Goal: Task Accomplishment & Management: Complete application form

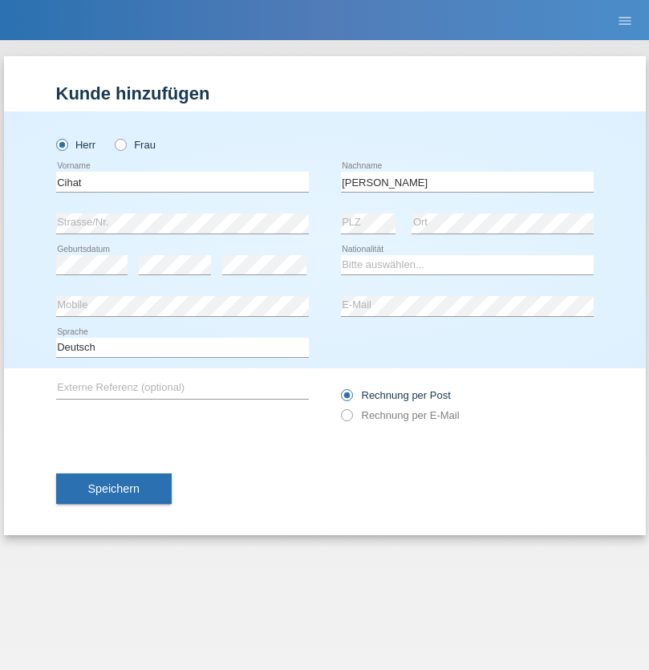
type input "[PERSON_NAME]"
select select "TR"
select select "C"
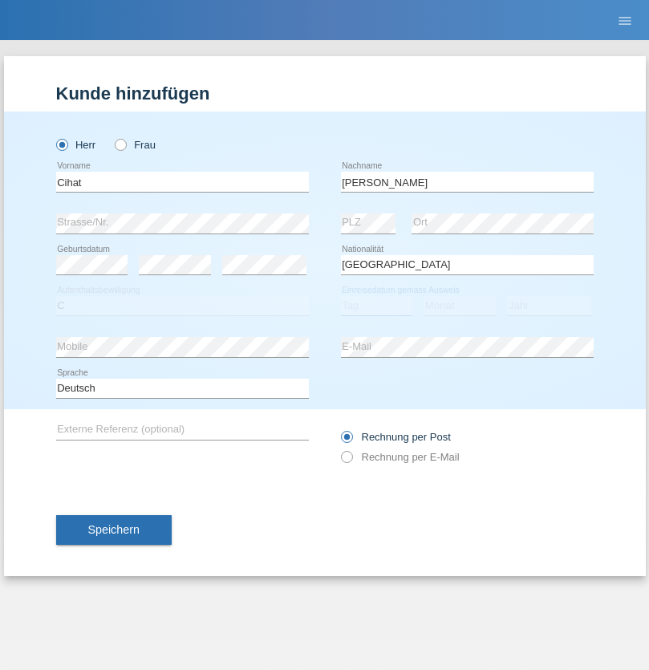
select select "21"
select select "12"
select select "1994"
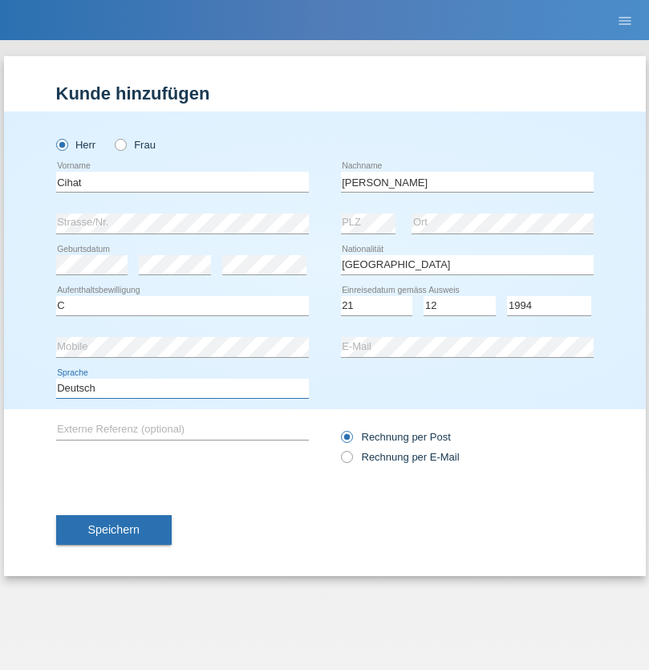
select select "en"
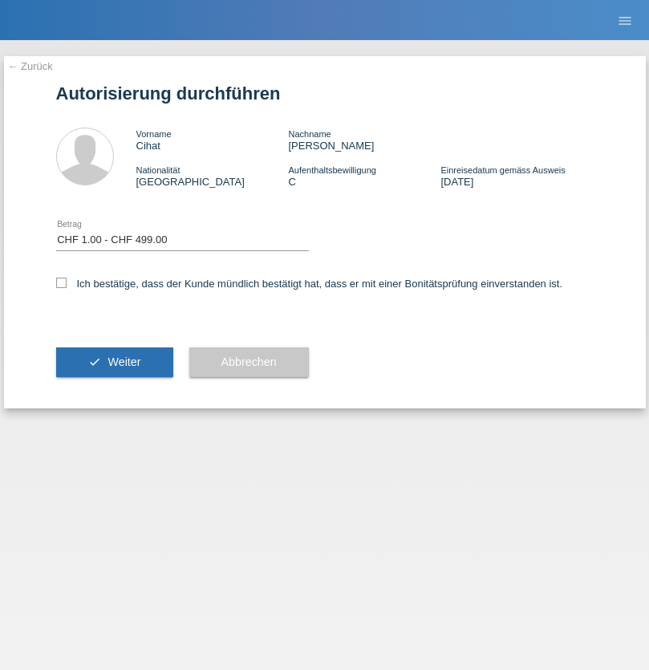
select select "1"
checkbox input "true"
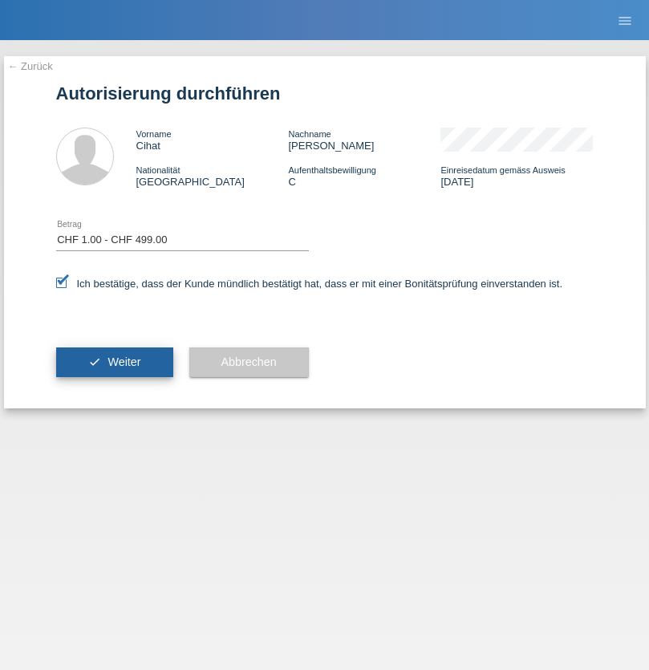
click at [114, 362] on span "Weiter" at bounding box center [123, 361] width 33 height 13
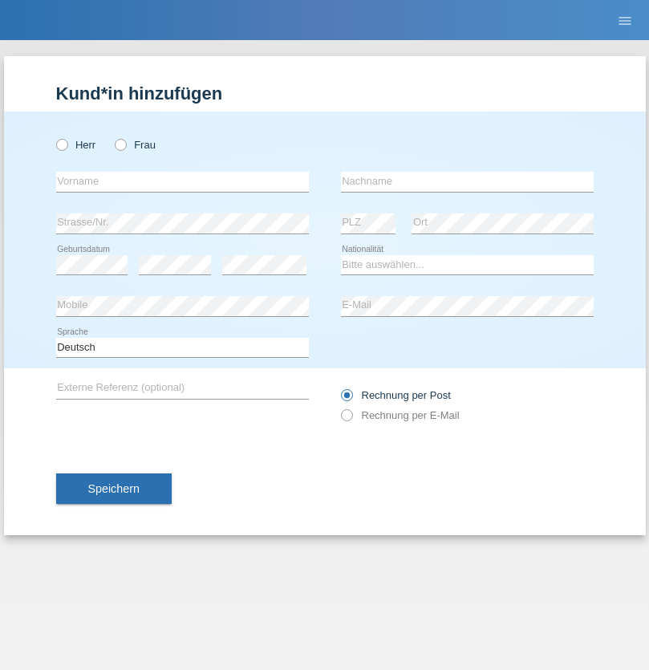
radio input "true"
click at [182, 181] on input "text" at bounding box center [182, 182] width 253 height 20
type input "Jorge"
click at [467, 181] on input "text" at bounding box center [467, 182] width 253 height 20
type input "SANTOS"
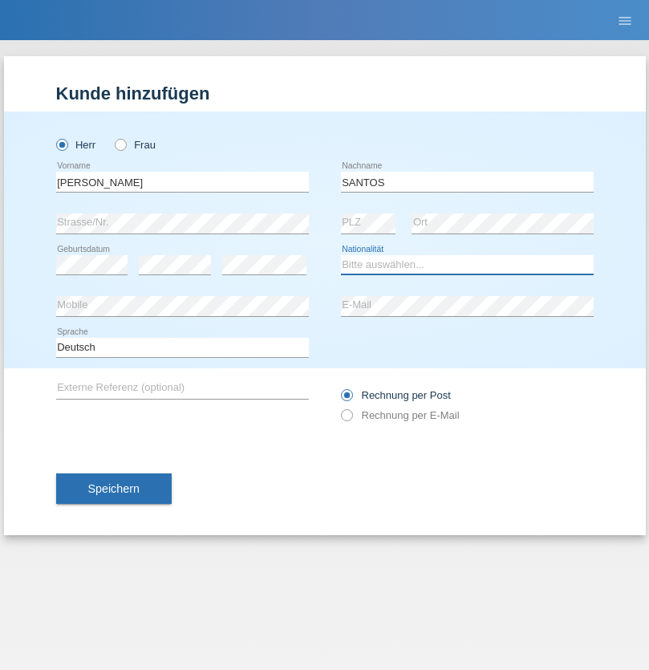
select select "PT"
select select "C"
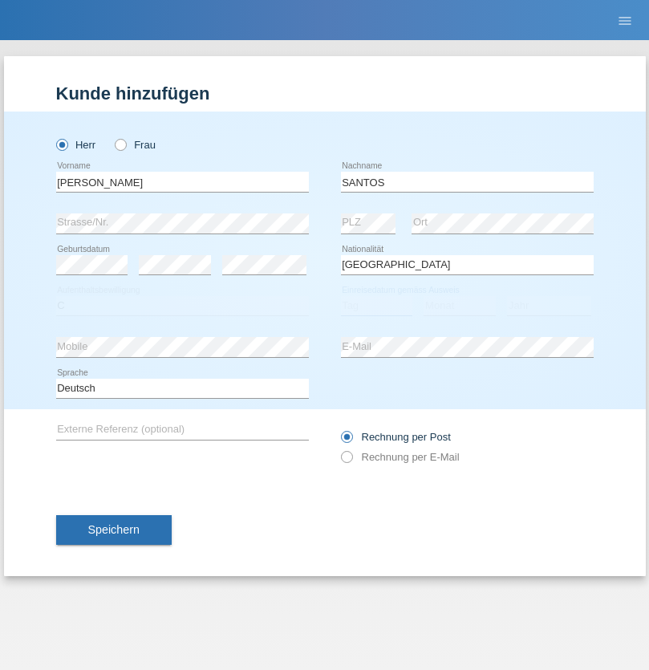
select select "26"
select select "12"
select select "2013"
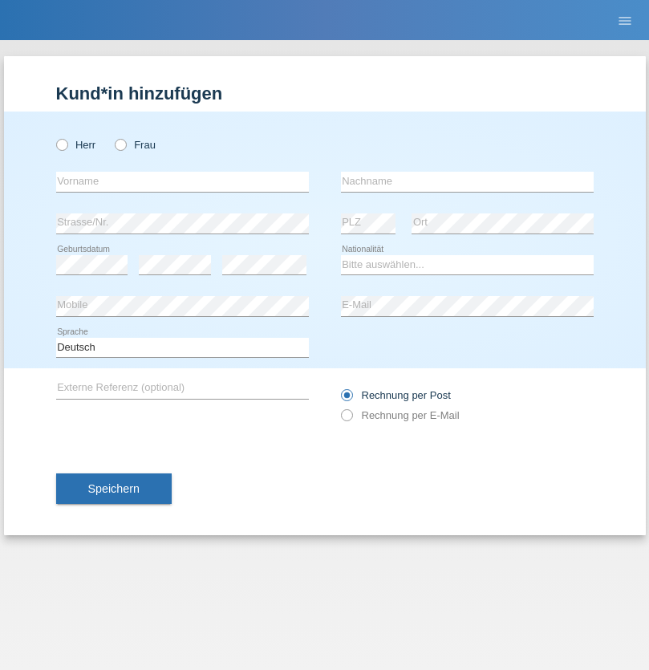
radio input "true"
click at [182, 181] on input "text" at bounding box center [182, 182] width 253 height 20
type input "[PERSON_NAME]"
click at [467, 181] on input "text" at bounding box center [467, 182] width 253 height 20
type input "Traksel"
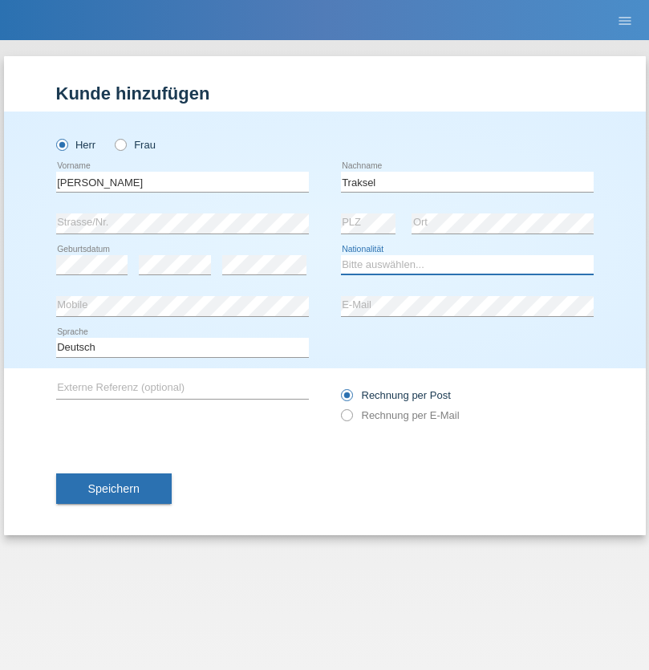
select select "DE"
select select "C"
select select "01"
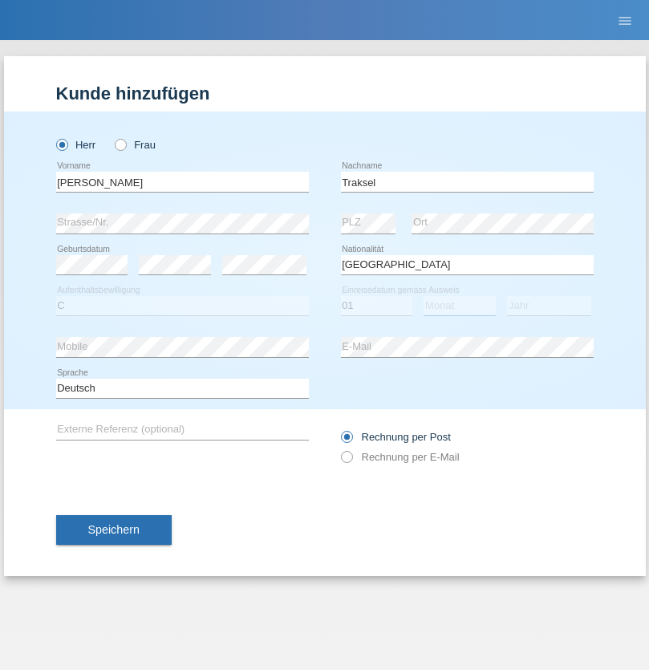
select select "07"
select select "2008"
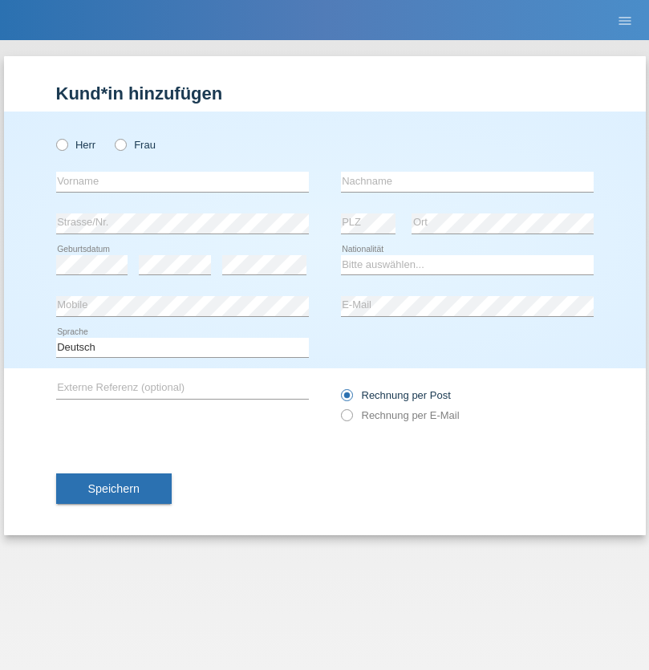
radio input "true"
click at [182, 181] on input "text" at bounding box center [182, 182] width 253 height 20
type input "[PERSON_NAME]"
click at [467, 181] on input "text" at bounding box center [467, 182] width 253 height 20
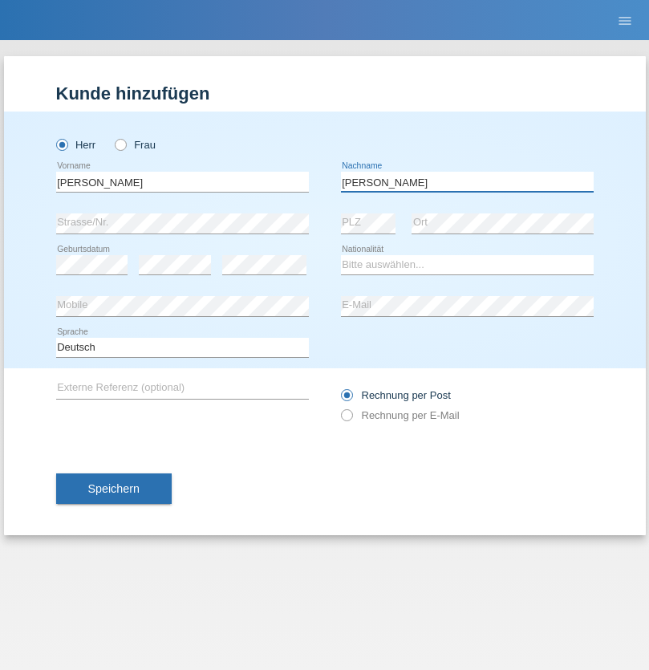
type input "[PERSON_NAME]"
select select "BO"
select select "C"
select select "10"
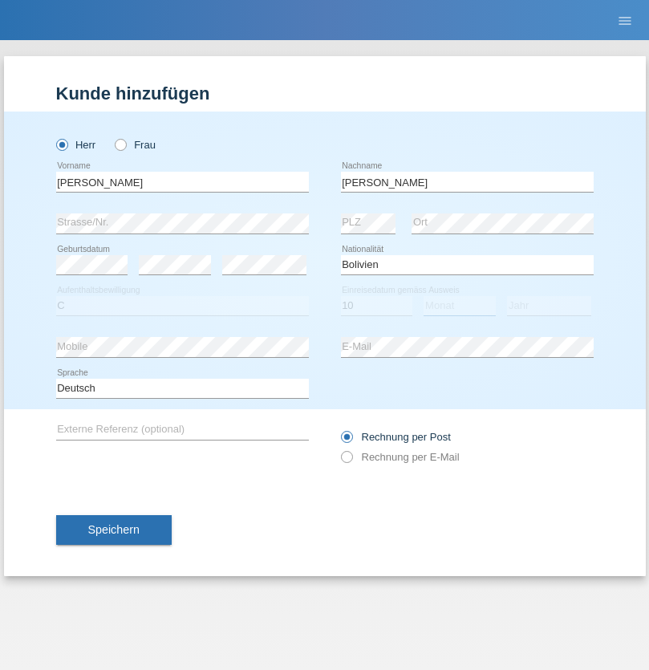
select select "05"
select select "2010"
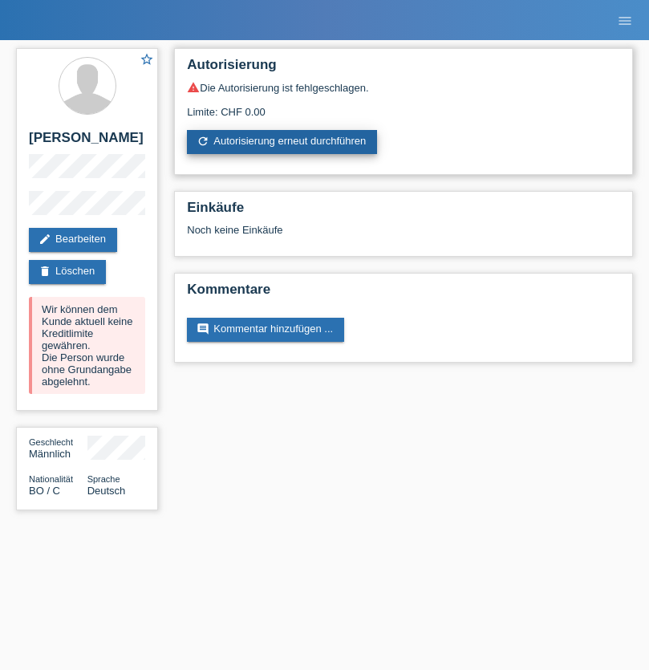
click at [283, 142] on link "refresh Autorisierung erneut durchführen" at bounding box center [282, 142] width 190 height 24
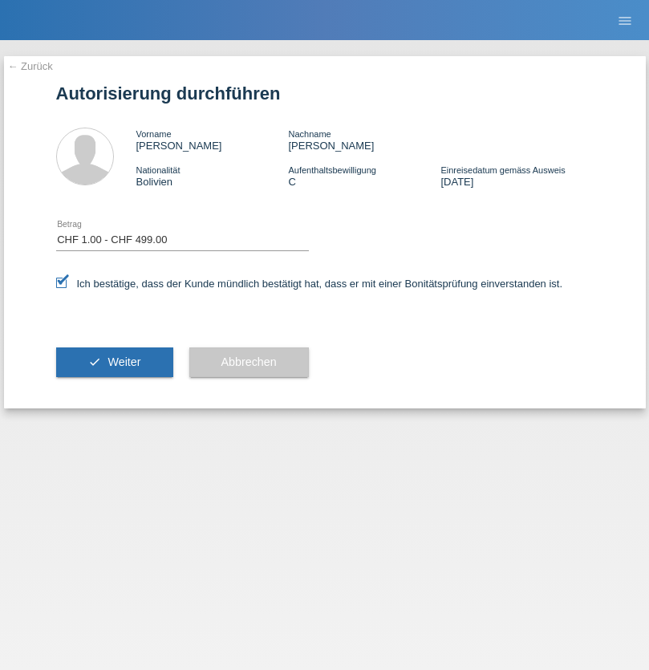
select select "1"
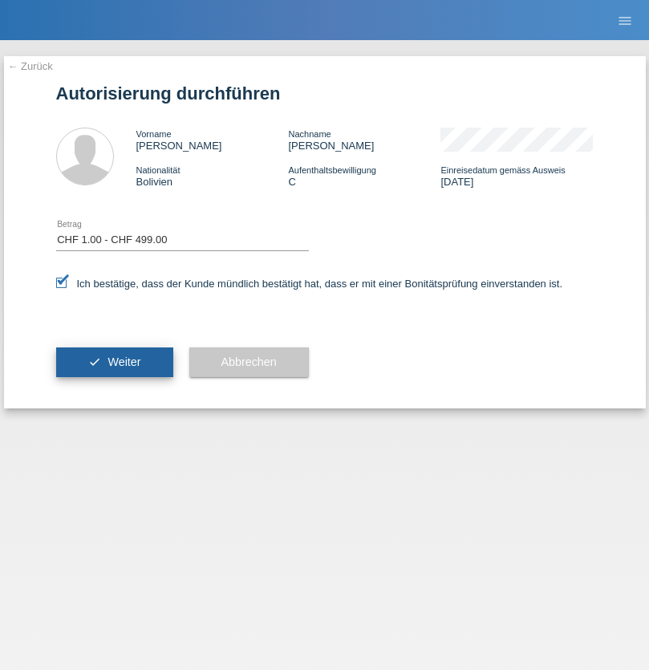
click at [114, 362] on span "Weiter" at bounding box center [123, 361] width 33 height 13
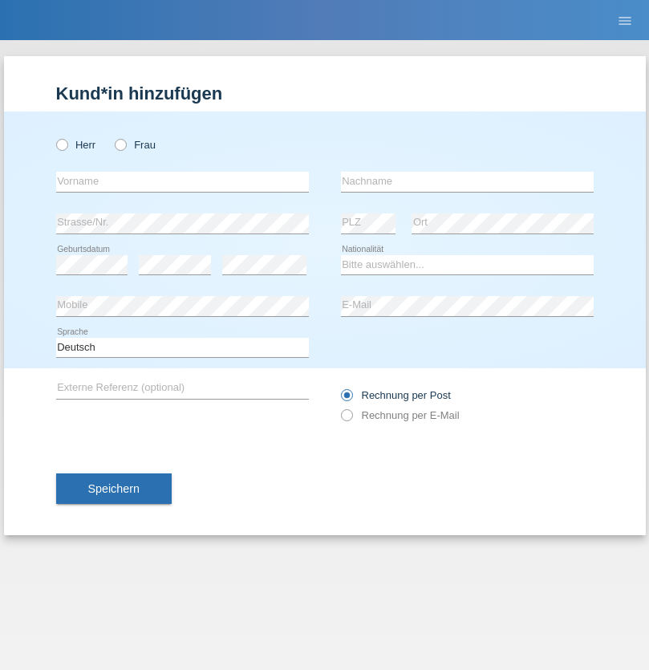
radio input "true"
click at [182, 181] on input "text" at bounding box center [182, 182] width 253 height 20
type input "Asia"
click at [467, 181] on input "text" at bounding box center [467, 182] width 253 height 20
type input "Riva"
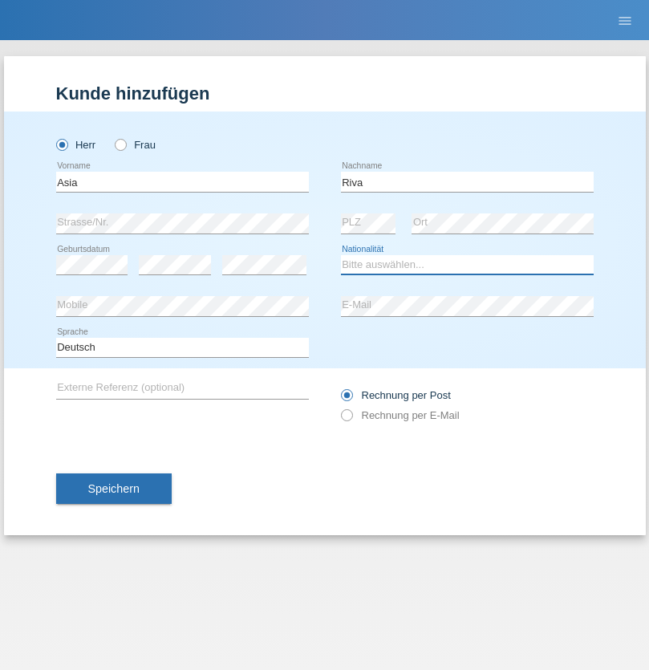
select select "IT"
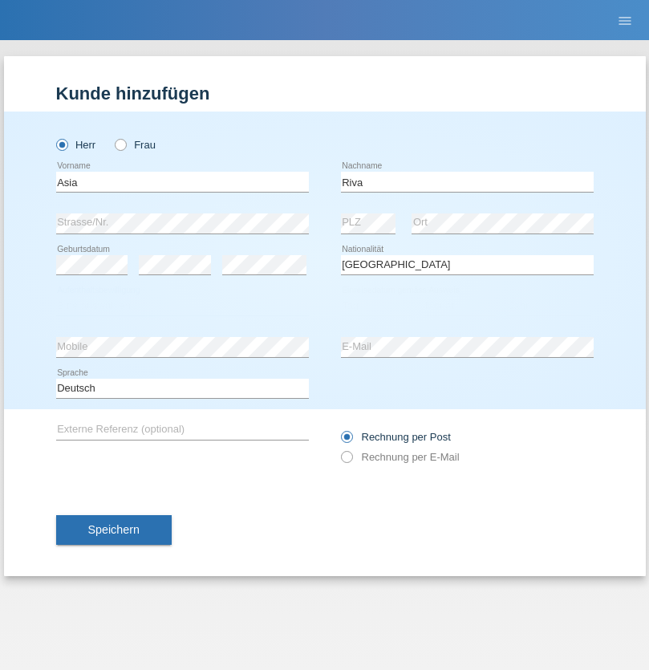
select select "C"
select select "01"
select select "06"
select select "2021"
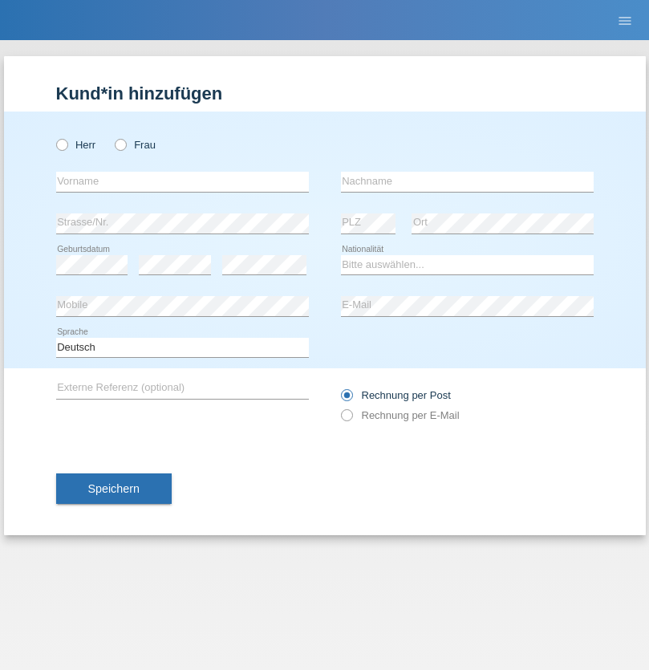
radio input "true"
click at [182, 181] on input "text" at bounding box center [182, 182] width 253 height 20
type input "Firas"
click at [467, 181] on input "text" at bounding box center [467, 182] width 253 height 20
type input "Khalil"
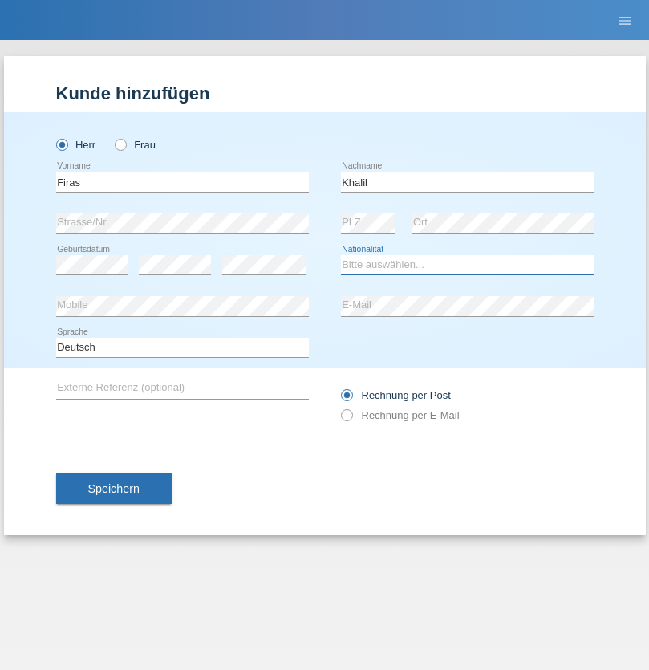
select select "IT"
select select "C"
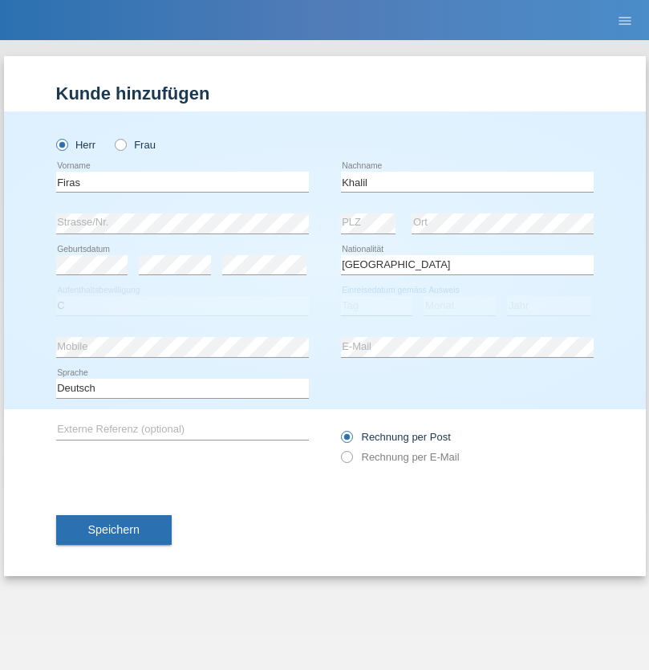
select select "01"
select select "03"
select select "2021"
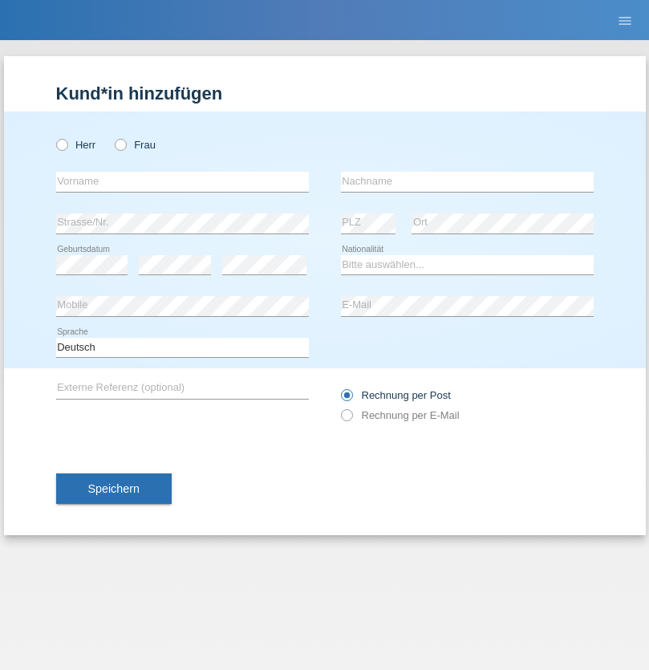
radio input "true"
click at [182, 181] on input "text" at bounding box center [182, 182] width 253 height 20
type input "Diego"
click at [467, 181] on input "text" at bounding box center [467, 182] width 253 height 20
type input "Patera"
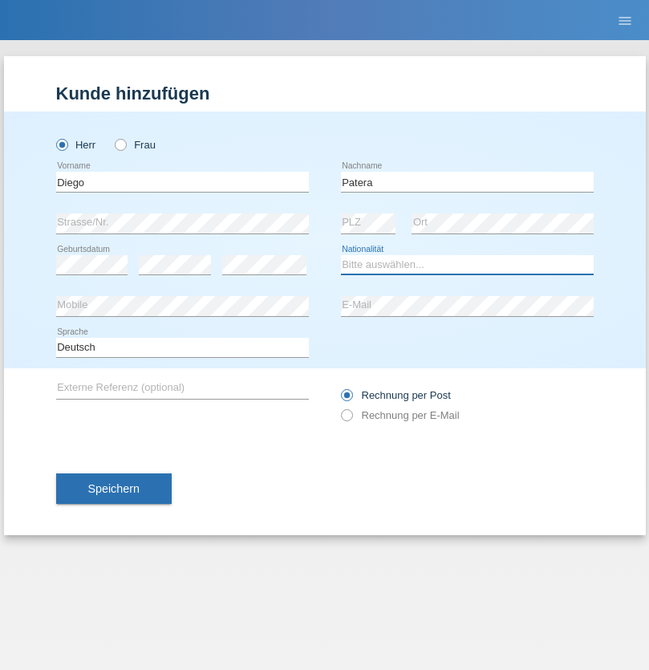
select select "CH"
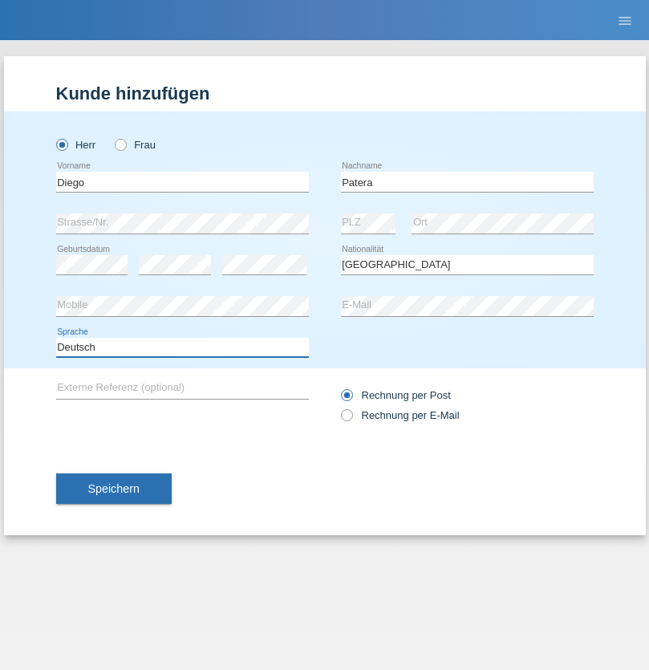
select select "en"
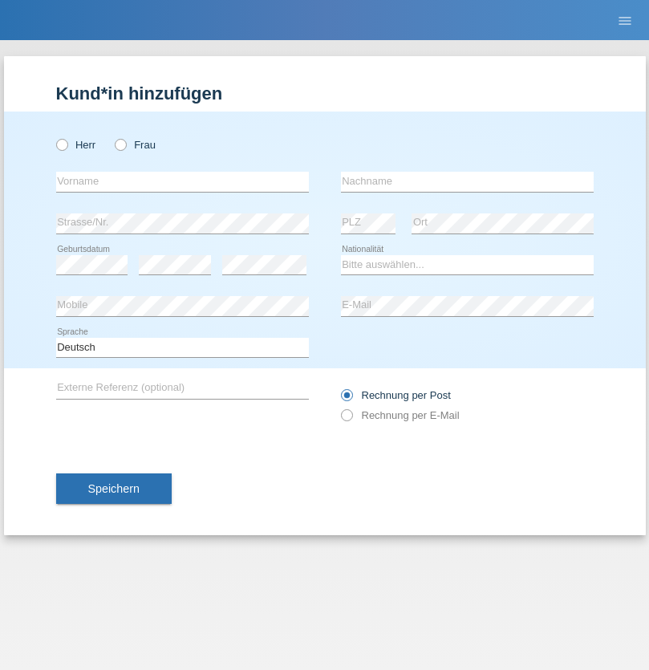
radio input "true"
click at [182, 181] on input "text" at bounding box center [182, 182] width 253 height 20
type input "Ketty"
click at [467, 181] on input "text" at bounding box center [467, 182] width 253 height 20
type input "Kalupnath"
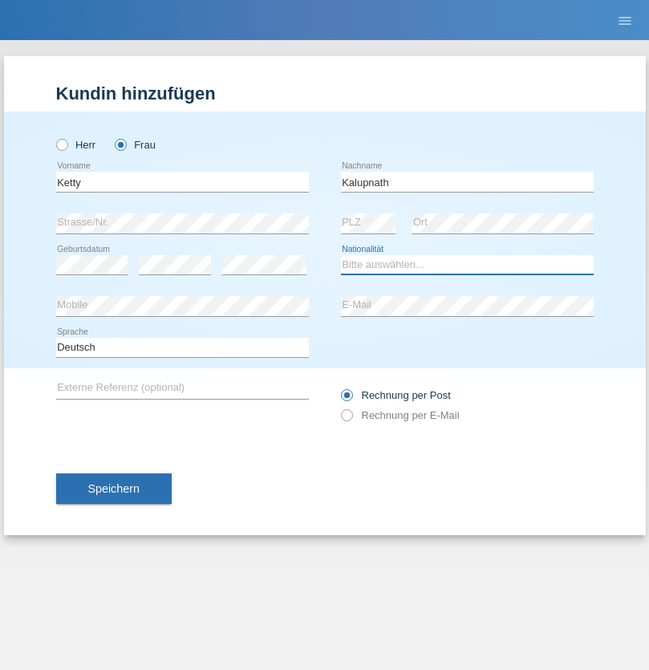
select select "CH"
radio input "true"
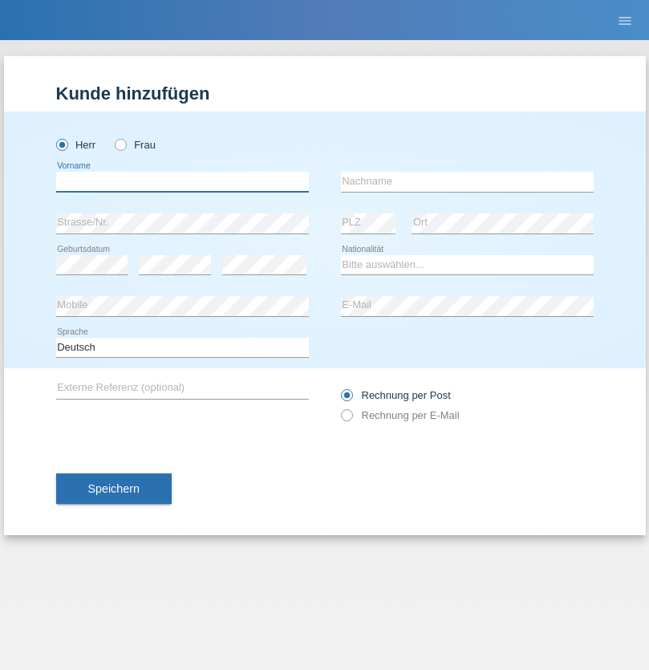
click at [182, 181] on input "text" at bounding box center [182, 182] width 253 height 20
type input "[PERSON_NAME]"
click at [467, 181] on input "text" at bounding box center [467, 182] width 253 height 20
type input "Mucha"
select select "CH"
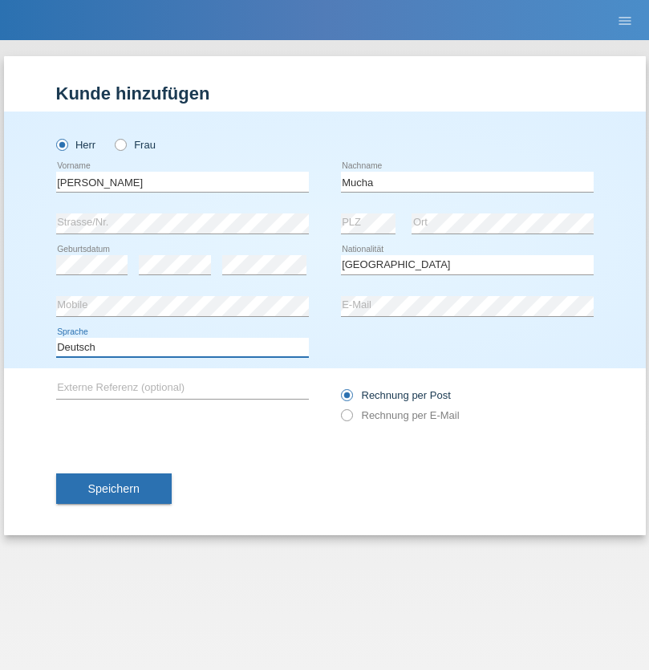
select select "en"
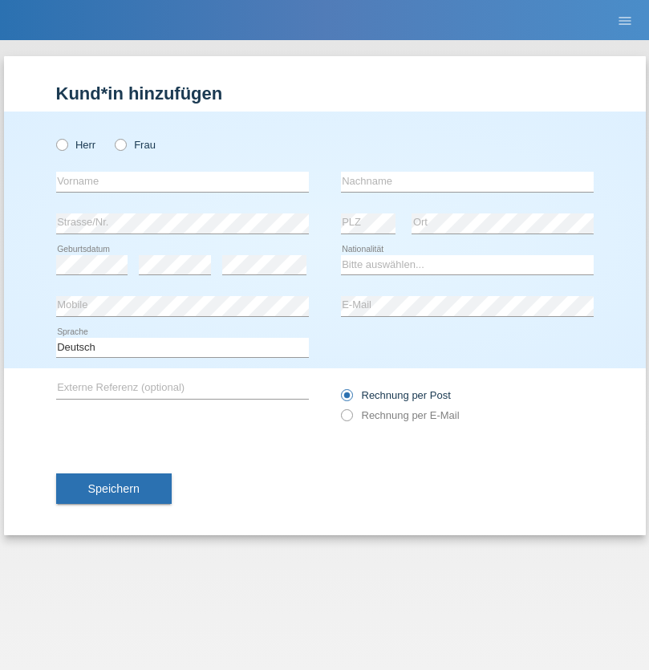
radio input "true"
click at [182, 181] on input "text" at bounding box center [182, 182] width 253 height 20
type input "Franziska"
click at [467, 181] on input "text" at bounding box center [467, 182] width 253 height 20
type input "Starke"
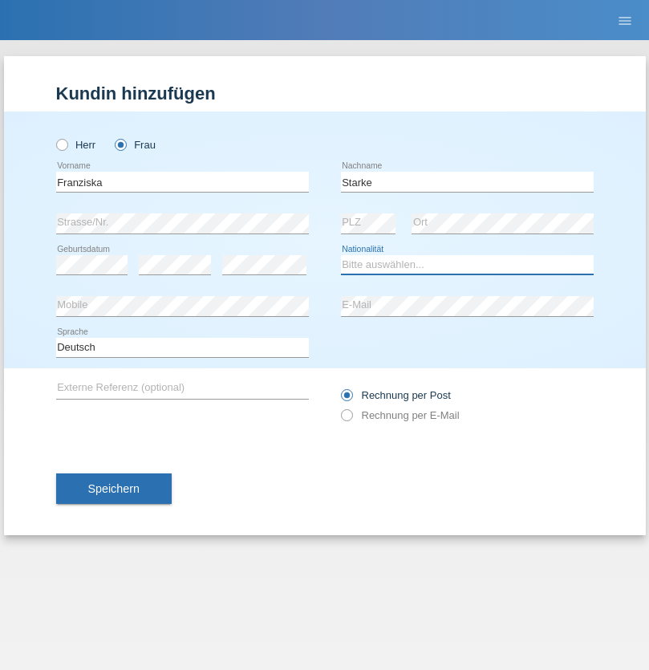
select select "DE"
select select "C"
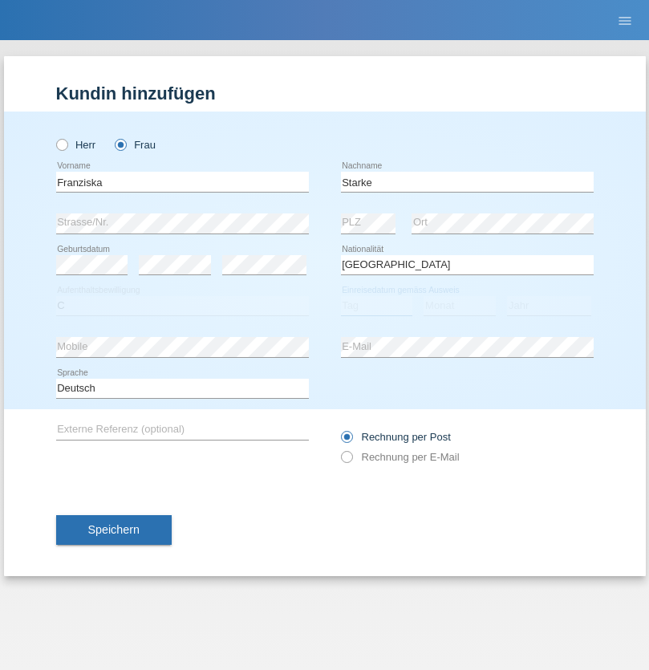
select select "01"
select select "03"
select select "1985"
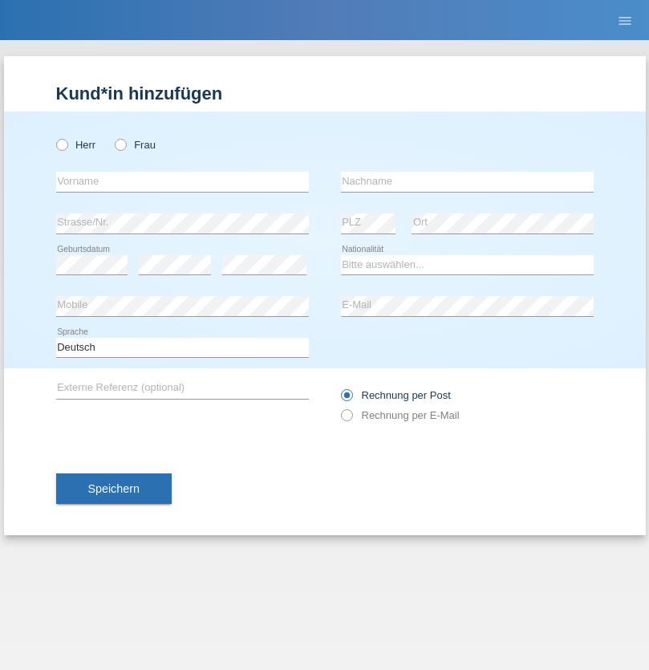
radio input "true"
click at [182, 181] on input "text" at bounding box center [182, 182] width 253 height 20
type input "Vedrana"
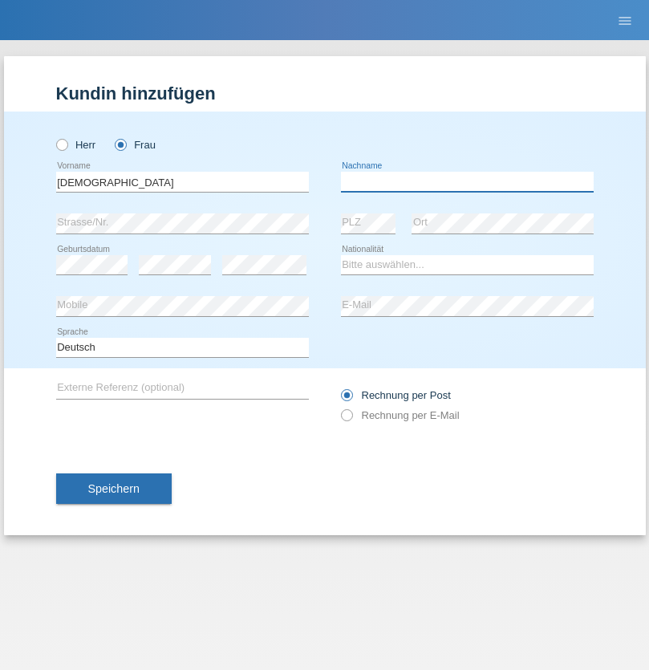
click at [467, 181] on input "text" at bounding box center [467, 182] width 253 height 20
type input "Cimbaljević"
select select "HR"
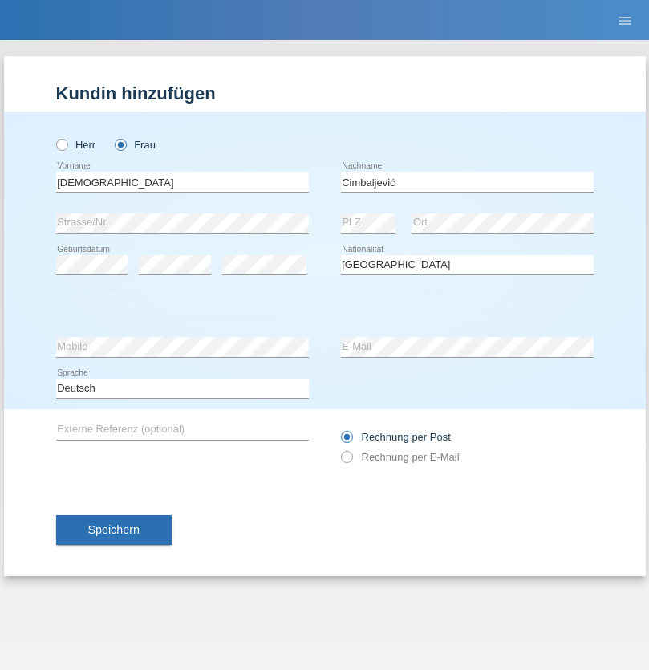
select select "C"
select select "13"
select select "08"
select select "2021"
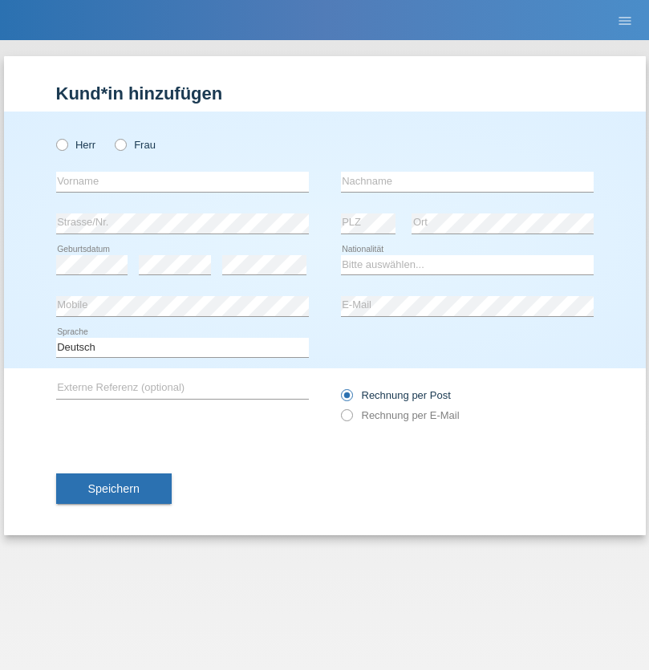
radio input "true"
click at [182, 181] on input "text" at bounding box center [182, 182] width 253 height 20
type input "Batsche"
click at [467, 181] on input "text" at bounding box center [467, 182] width 253 height 20
type input "Arifoska"
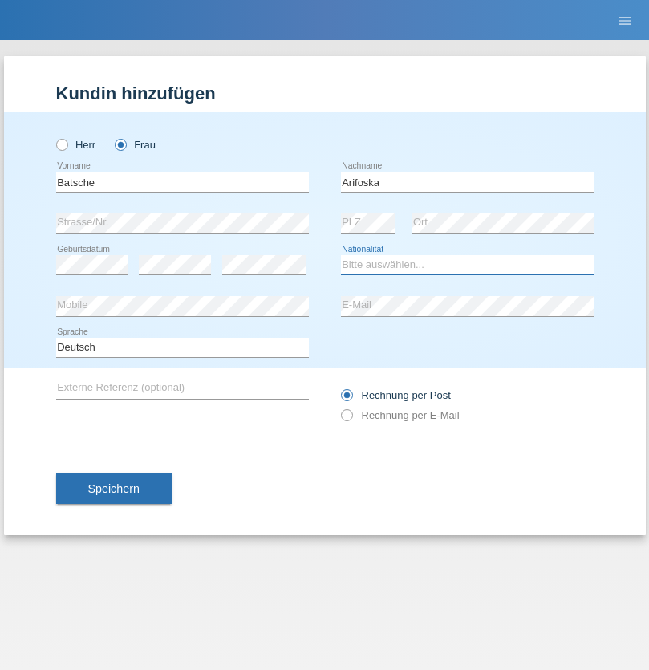
select select "CH"
radio input "true"
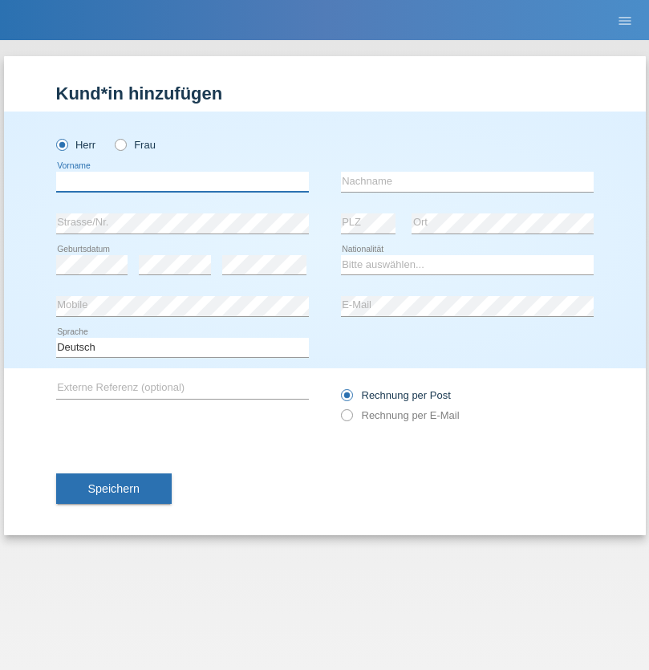
click at [182, 181] on input "text" at bounding box center [182, 182] width 253 height 20
type input "Emre"
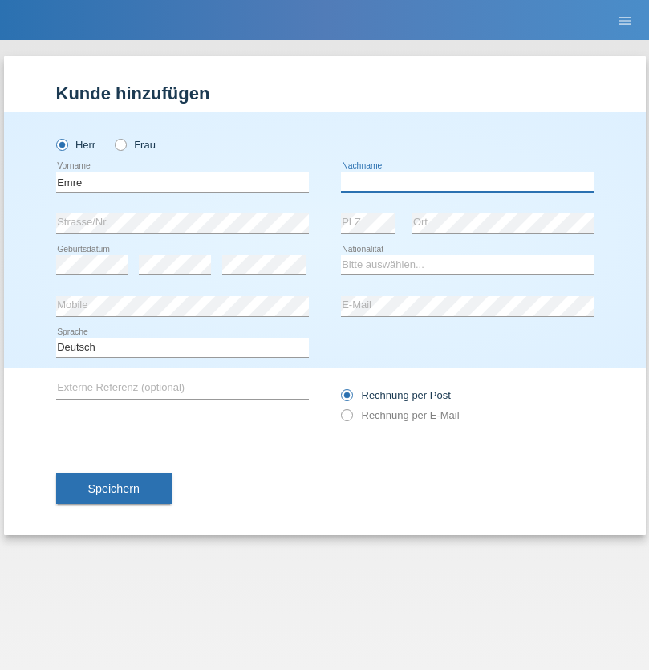
click at [467, 181] on input "text" at bounding box center [467, 182] width 253 height 20
type input "Uzun"
select select "CH"
